Goal: Information Seeking & Learning: Learn about a topic

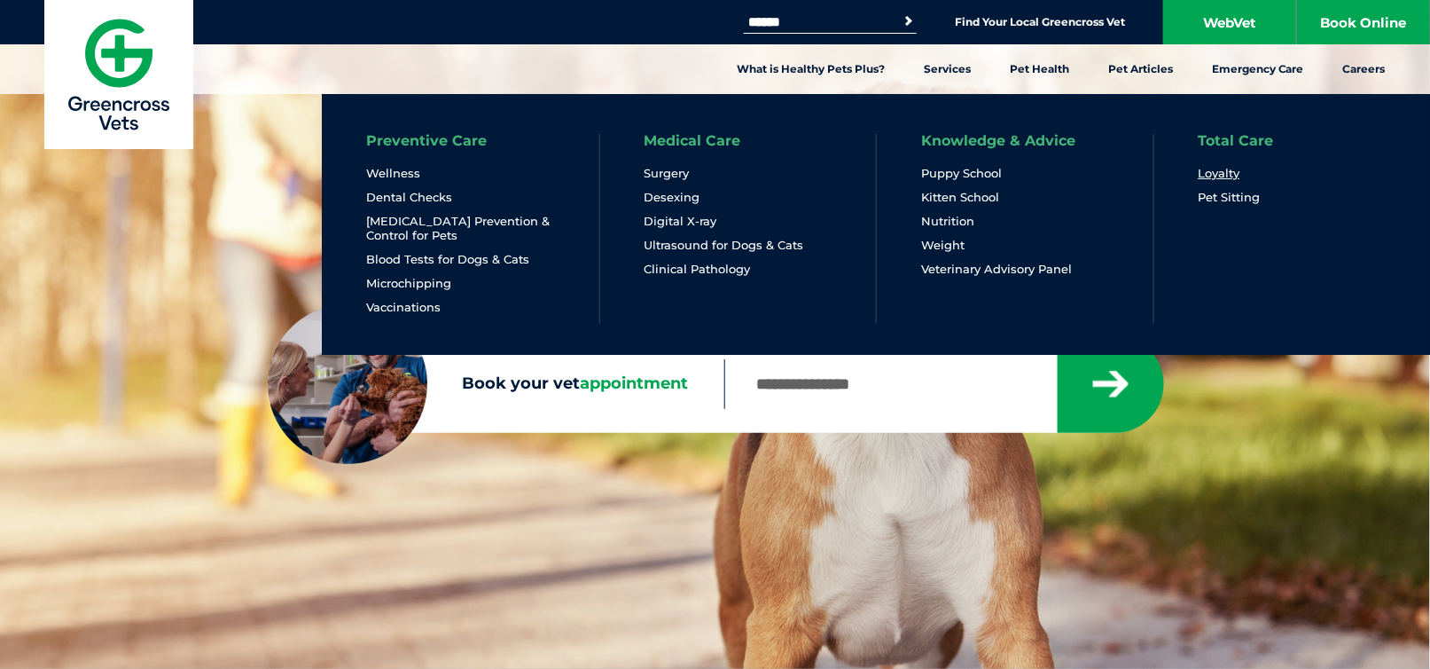
click at [1222, 173] on link "Loyalty" at bounding box center [1220, 173] width 42 height 15
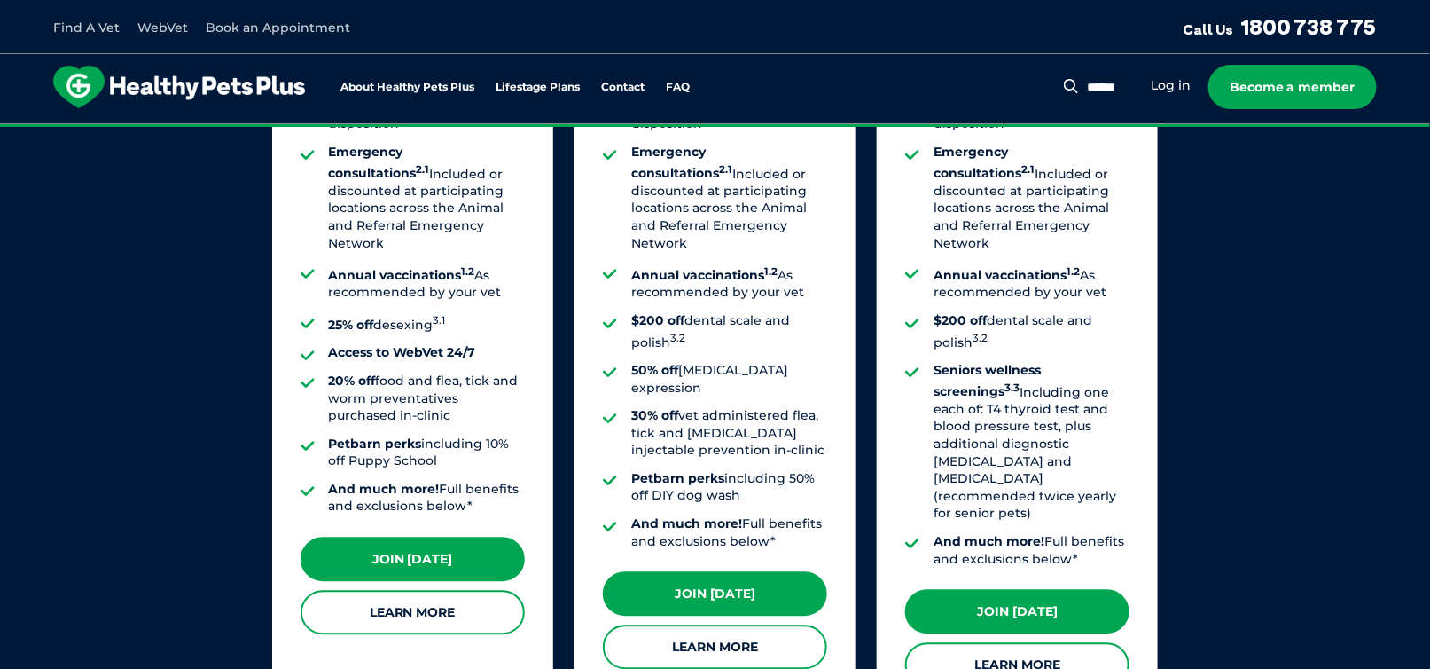
scroll to position [1531, 0]
click at [708, 624] on link "Learn More" at bounding box center [715, 646] width 224 height 44
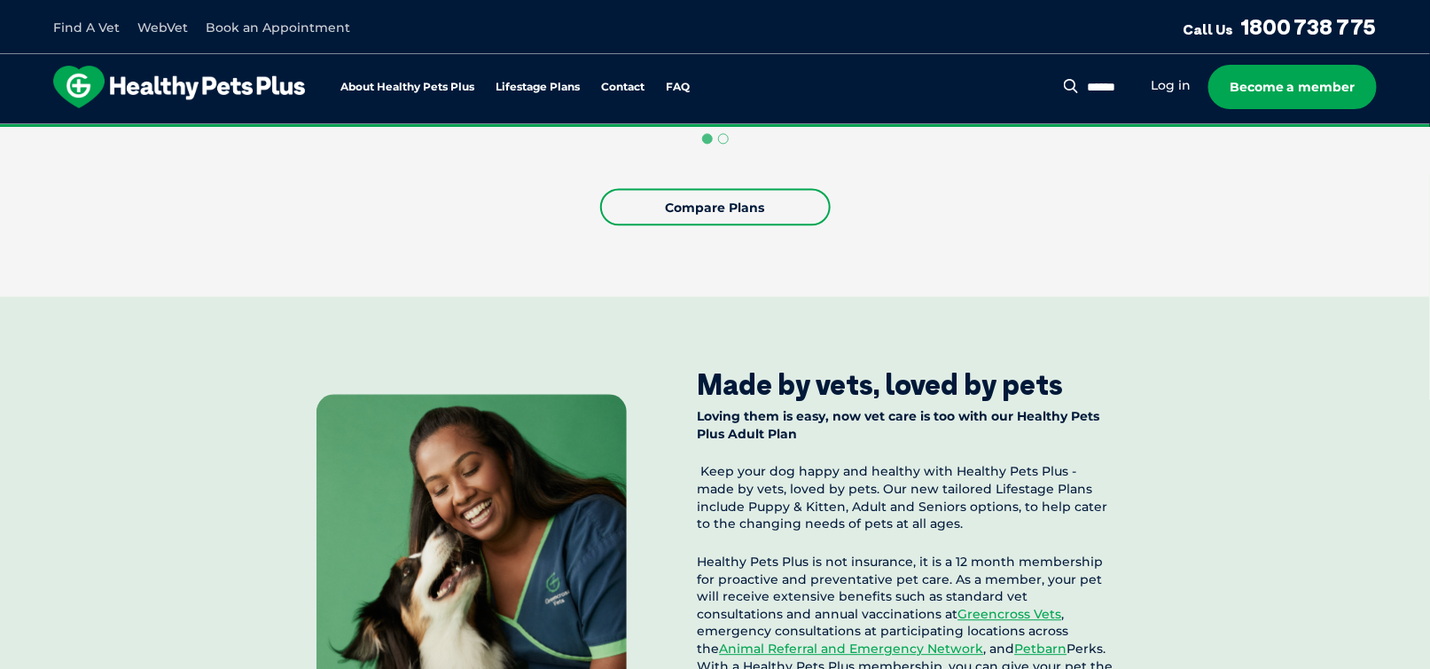
scroll to position [1382, 0]
